Goal: Information Seeking & Learning: Check status

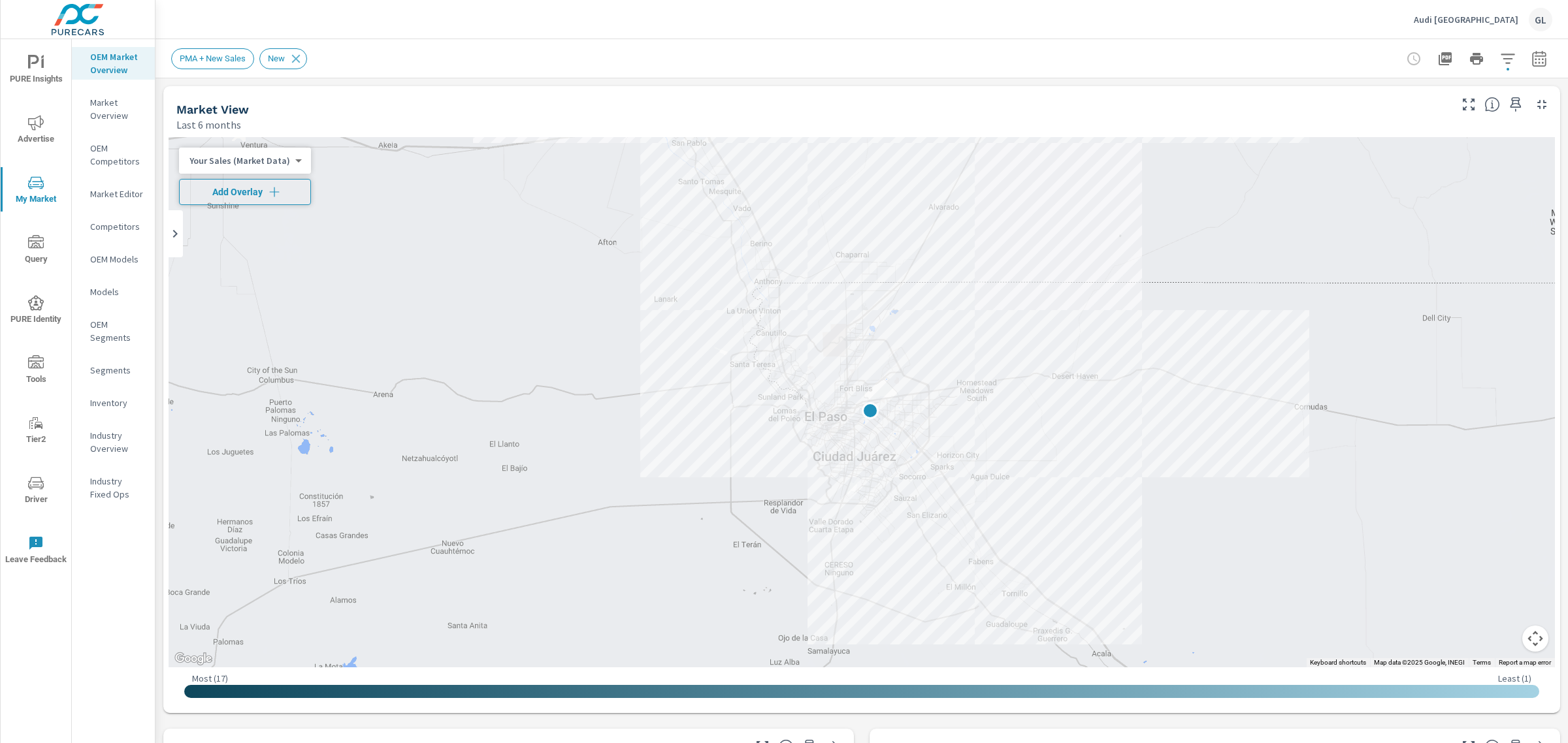
click at [222, 191] on span "Add Overlay" at bounding box center [245, 192] width 120 height 13
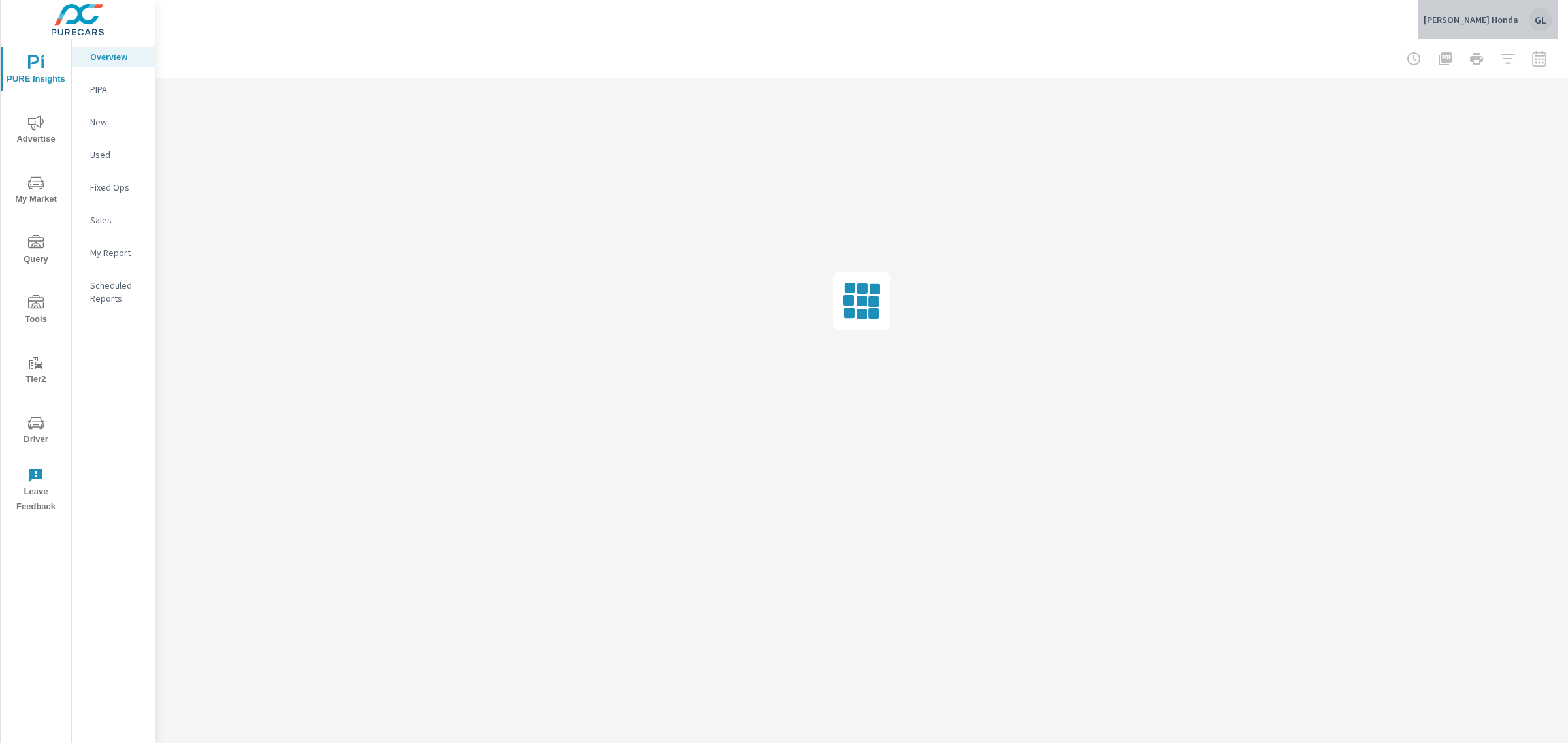
click at [1536, 18] on div "GL" at bounding box center [1541, 19] width 23 height 23
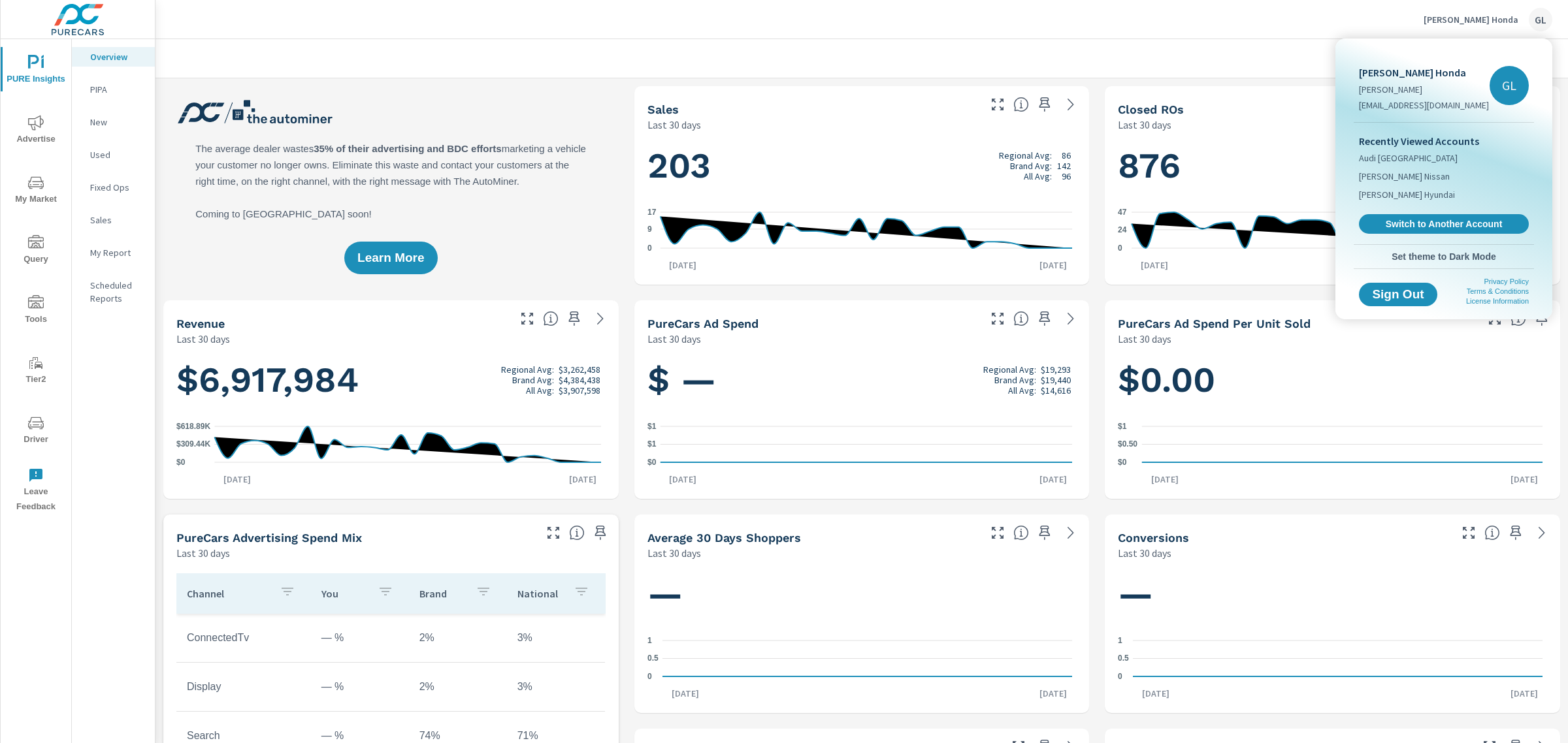
click at [28, 177] on div at bounding box center [784, 372] width 1568 height 743
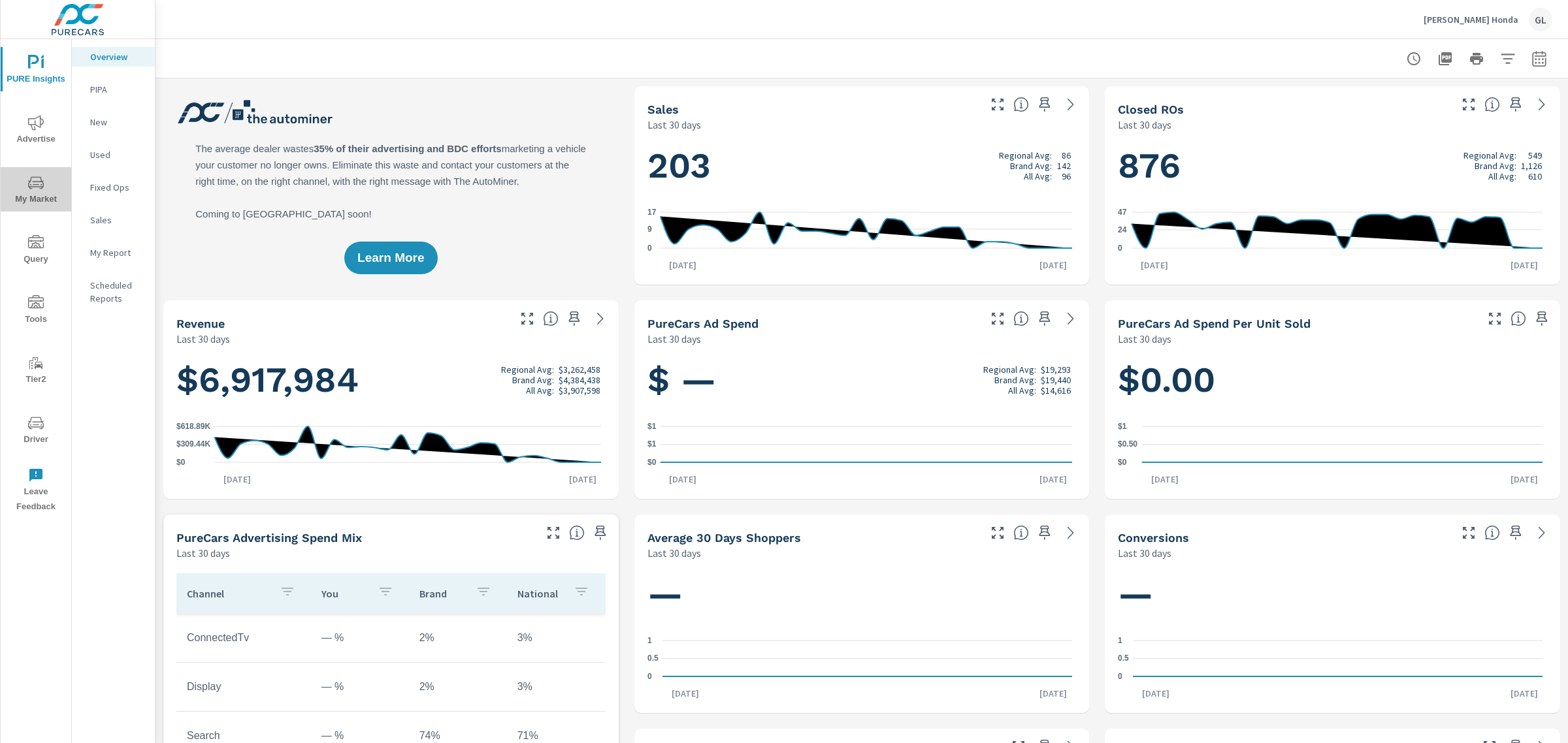
click at [33, 184] on icon "nav menu" at bounding box center [36, 182] width 16 height 16
